Goal: Navigation & Orientation: Find specific page/section

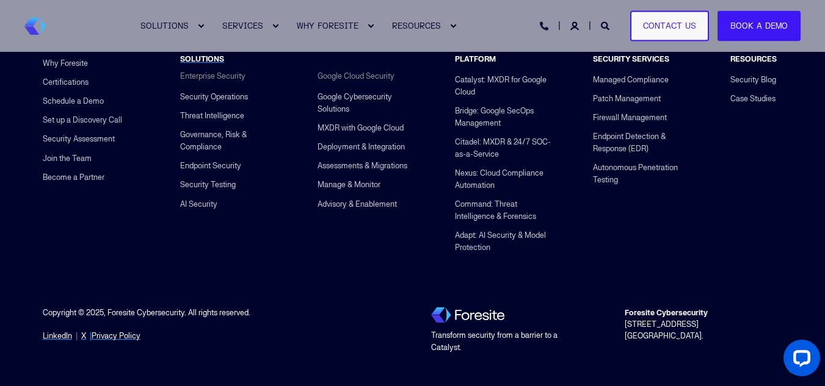
scroll to position [4998, 0]
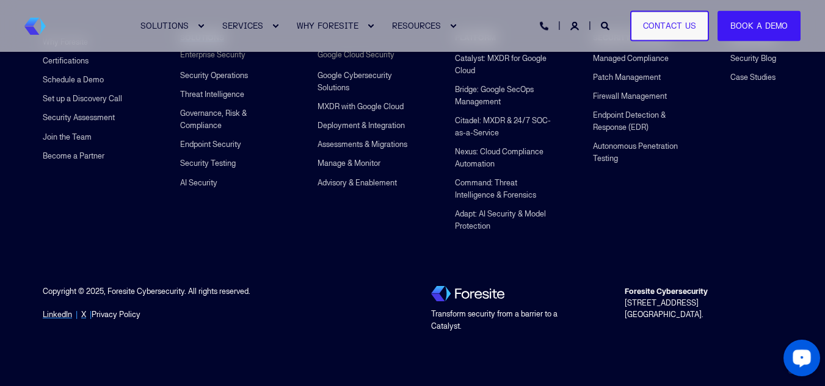
click at [127, 313] on link "Privacy Policy" at bounding box center [116, 315] width 49 height 12
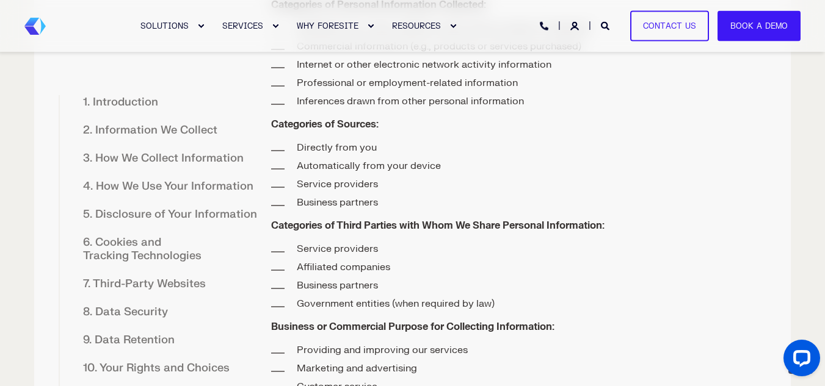
scroll to position [4494, 0]
